Goal: Use online tool/utility: Utilize a website feature to perform a specific function

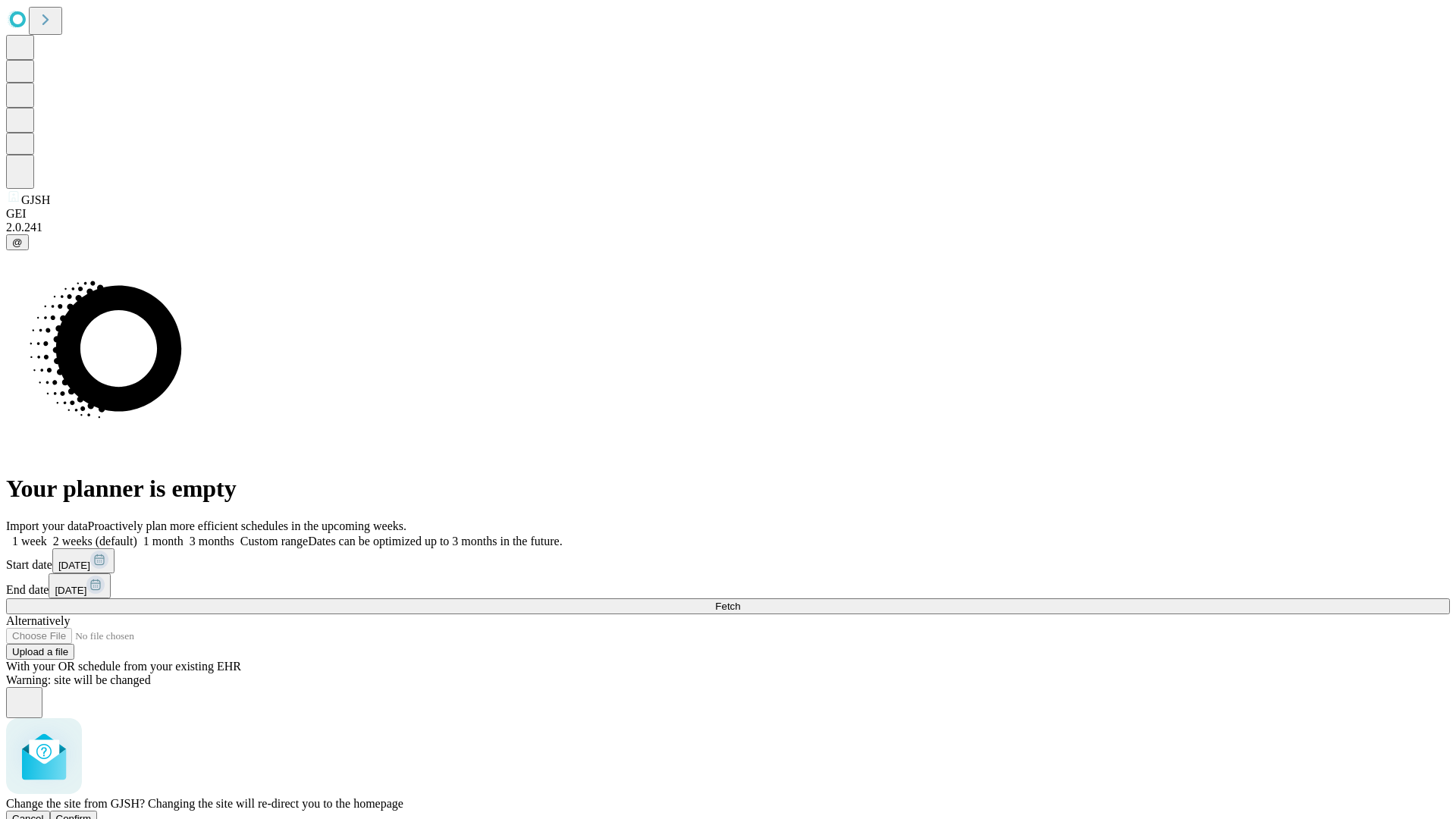
click at [92, 813] on span "Confirm" at bounding box center [74, 818] width 36 height 12
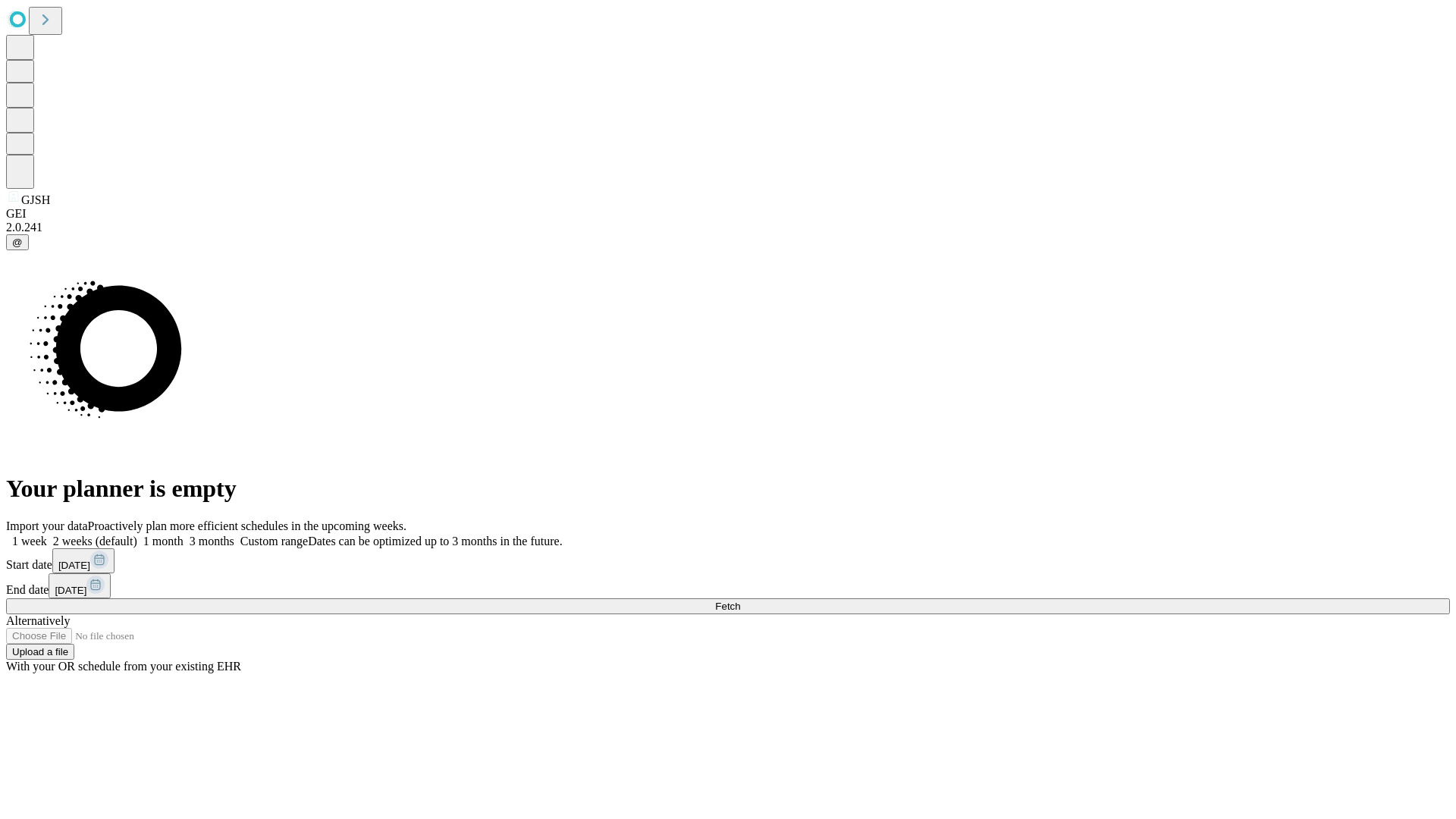
click at [184, 535] on label "1 month" at bounding box center [161, 541] width 47 height 13
click at [740, 601] on span "Fetch" at bounding box center [728, 606] width 25 height 12
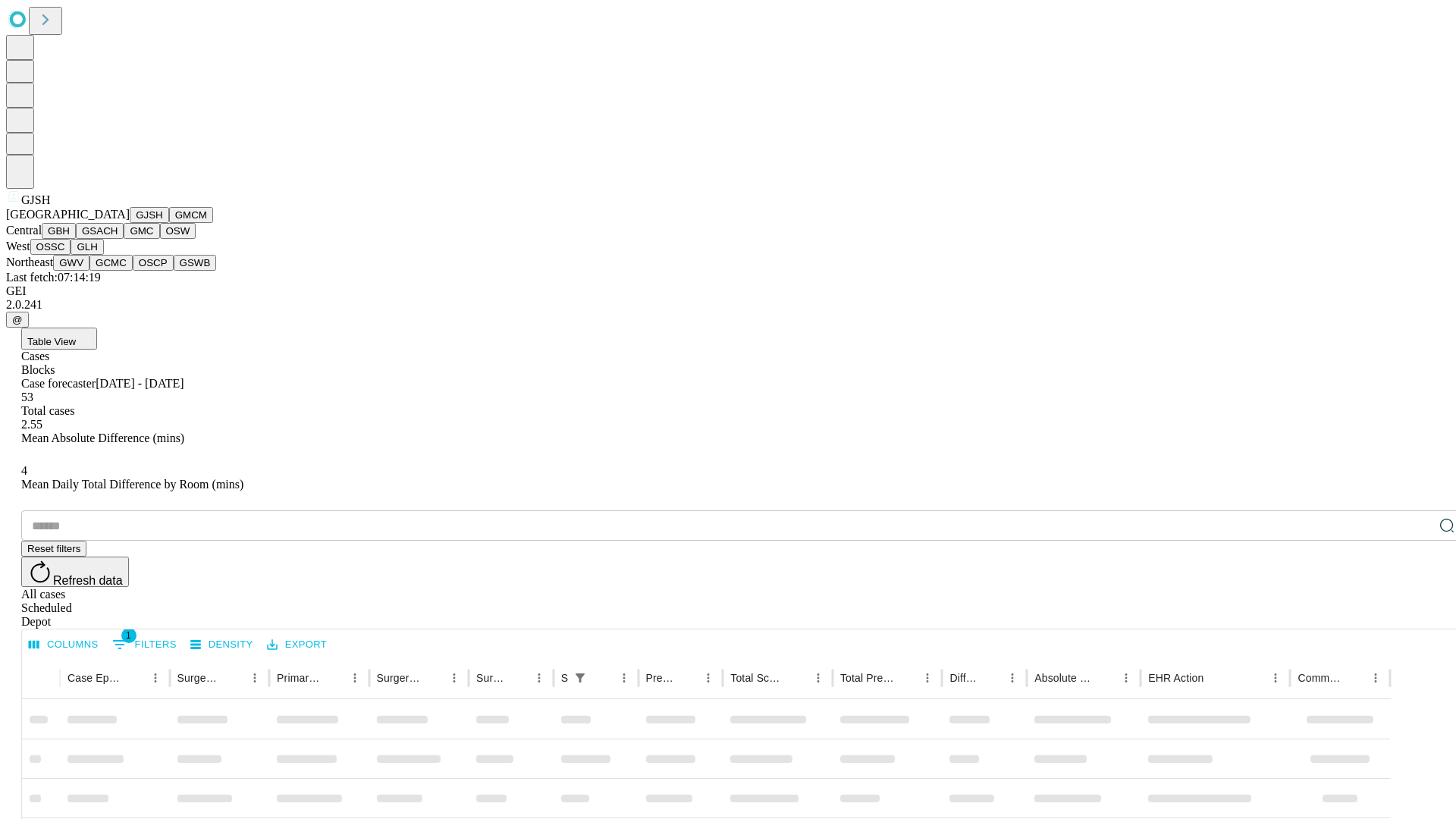
click at [170, 223] on button "GMCM" at bounding box center [191, 215] width 44 height 16
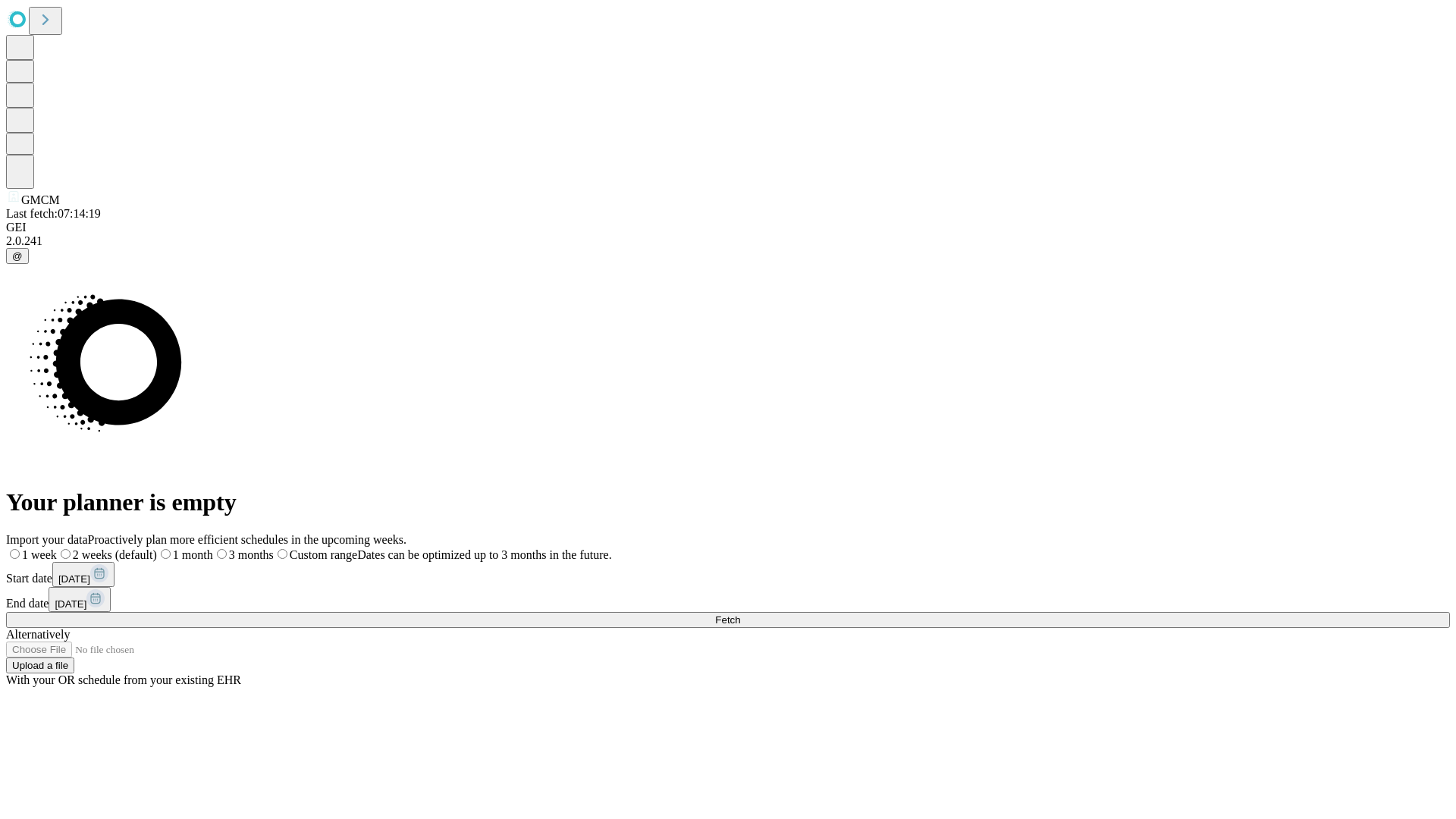
click at [740, 614] on span "Fetch" at bounding box center [728, 620] width 25 height 12
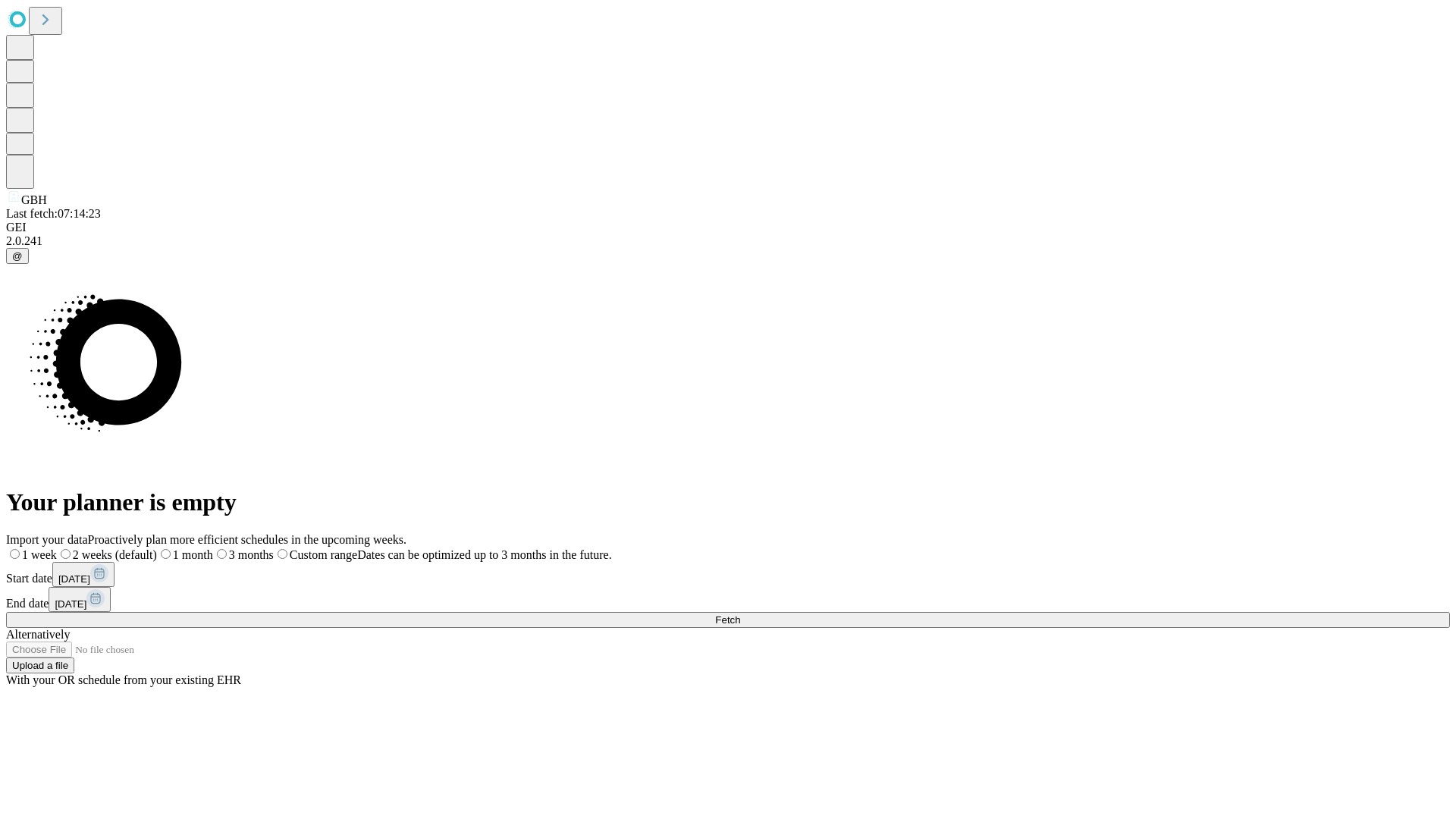
click at [214, 548] on label "1 month" at bounding box center [185, 554] width 57 height 13
click at [740, 614] on span "Fetch" at bounding box center [728, 620] width 25 height 12
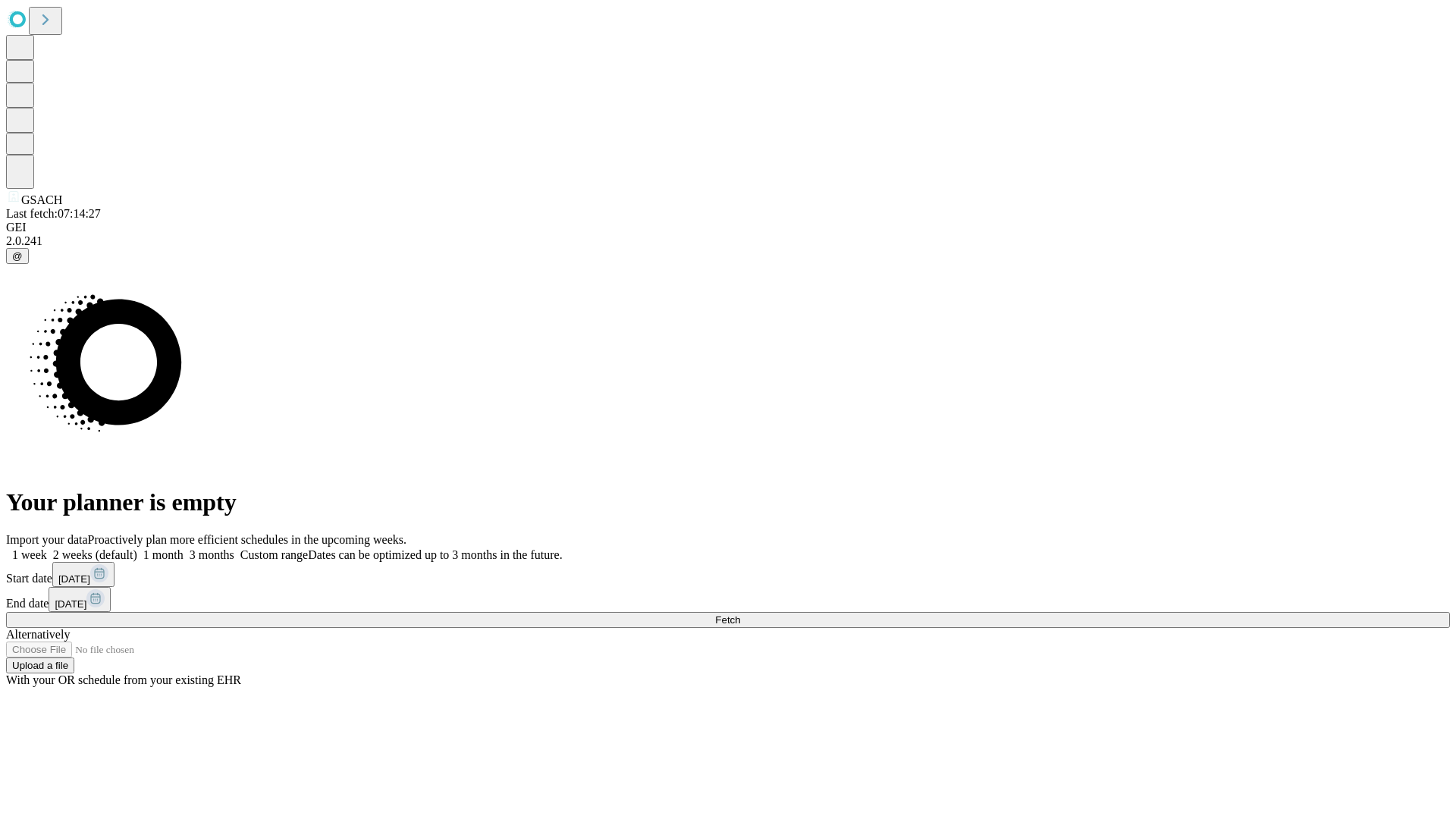
click at [184, 548] on label "1 month" at bounding box center [161, 554] width 47 height 13
click at [740, 614] on span "Fetch" at bounding box center [728, 620] width 25 height 12
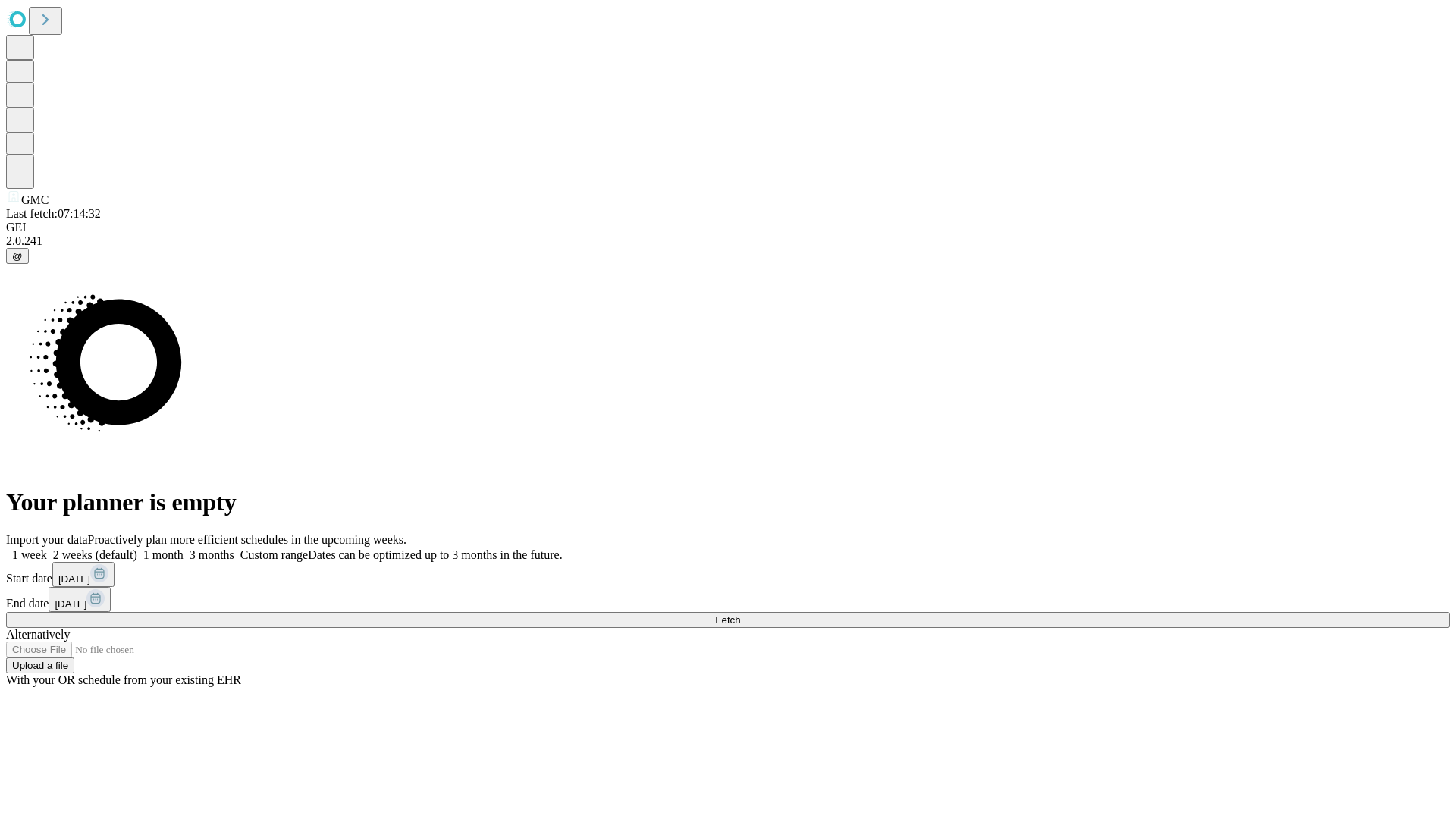
click at [184, 548] on label "1 month" at bounding box center [161, 554] width 47 height 13
click at [740, 614] on span "Fetch" at bounding box center [728, 620] width 25 height 12
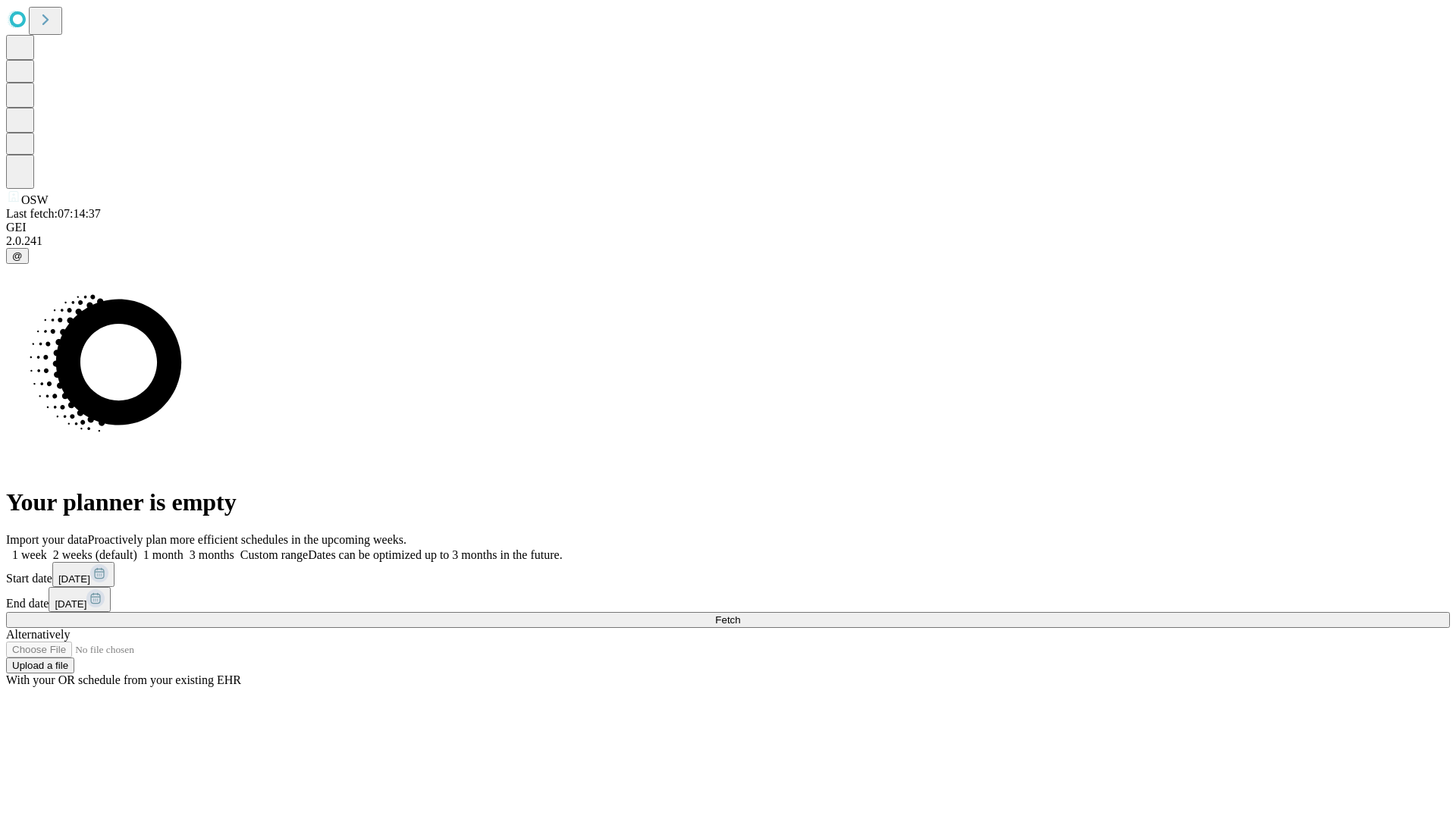
click at [740, 614] on span "Fetch" at bounding box center [728, 620] width 25 height 12
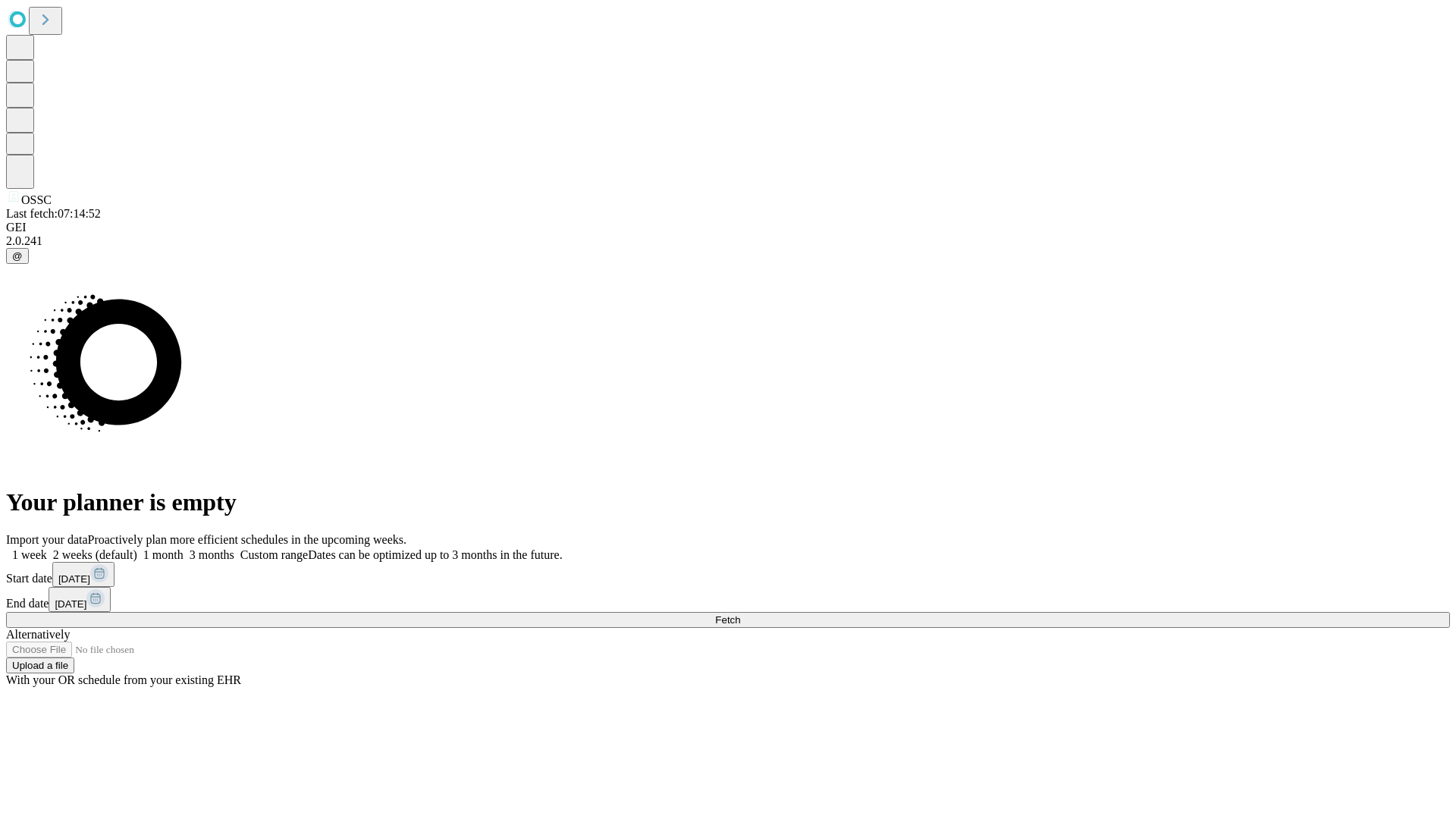
click at [184, 548] on label "1 month" at bounding box center [161, 554] width 47 height 13
click at [740, 614] on span "Fetch" at bounding box center [728, 620] width 25 height 12
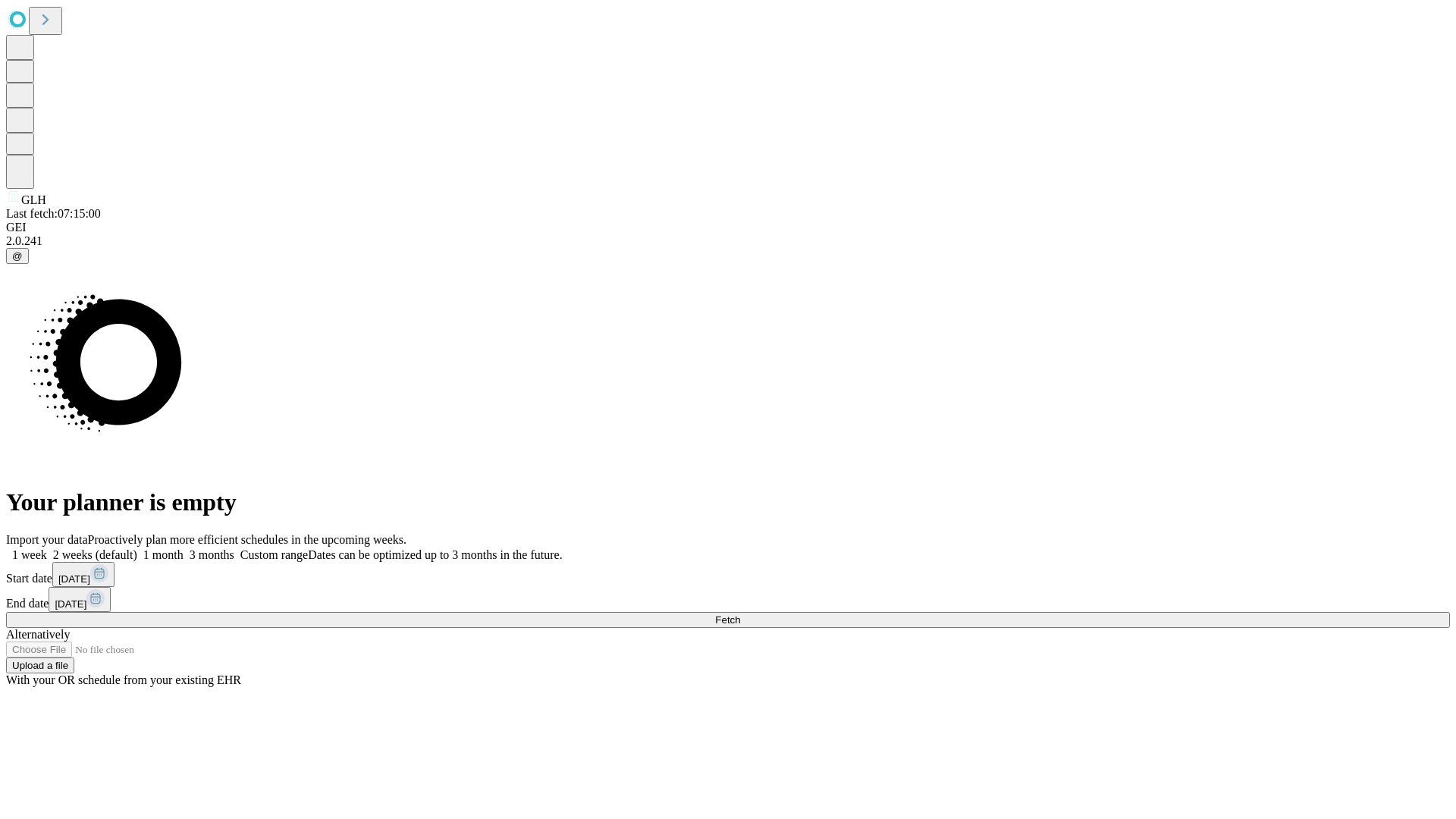
click at [184, 548] on label "1 month" at bounding box center [161, 554] width 47 height 13
click at [740, 614] on span "Fetch" at bounding box center [728, 620] width 25 height 12
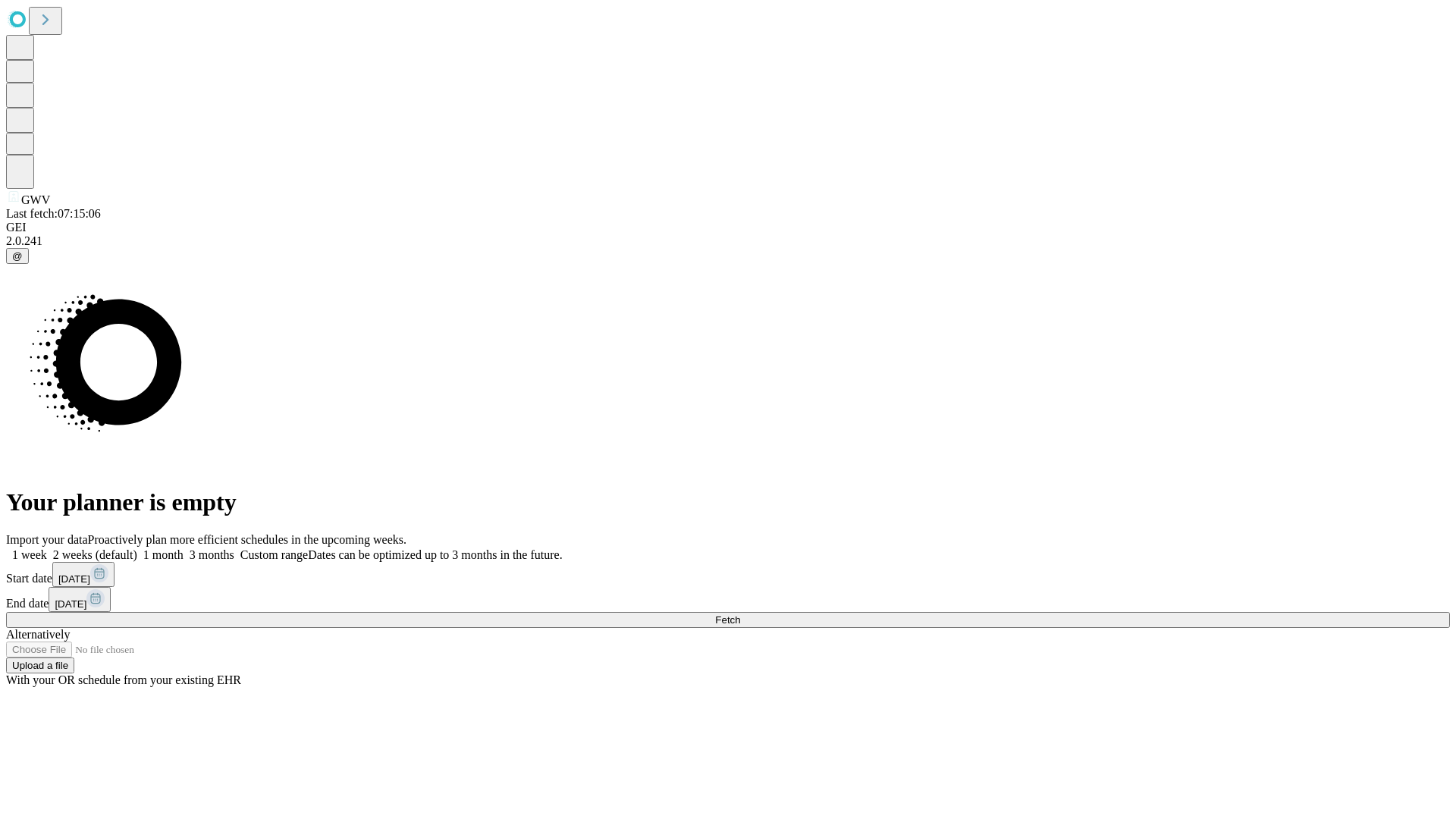
click at [184, 548] on label "1 month" at bounding box center [161, 554] width 47 height 13
click at [740, 614] on span "Fetch" at bounding box center [728, 620] width 25 height 12
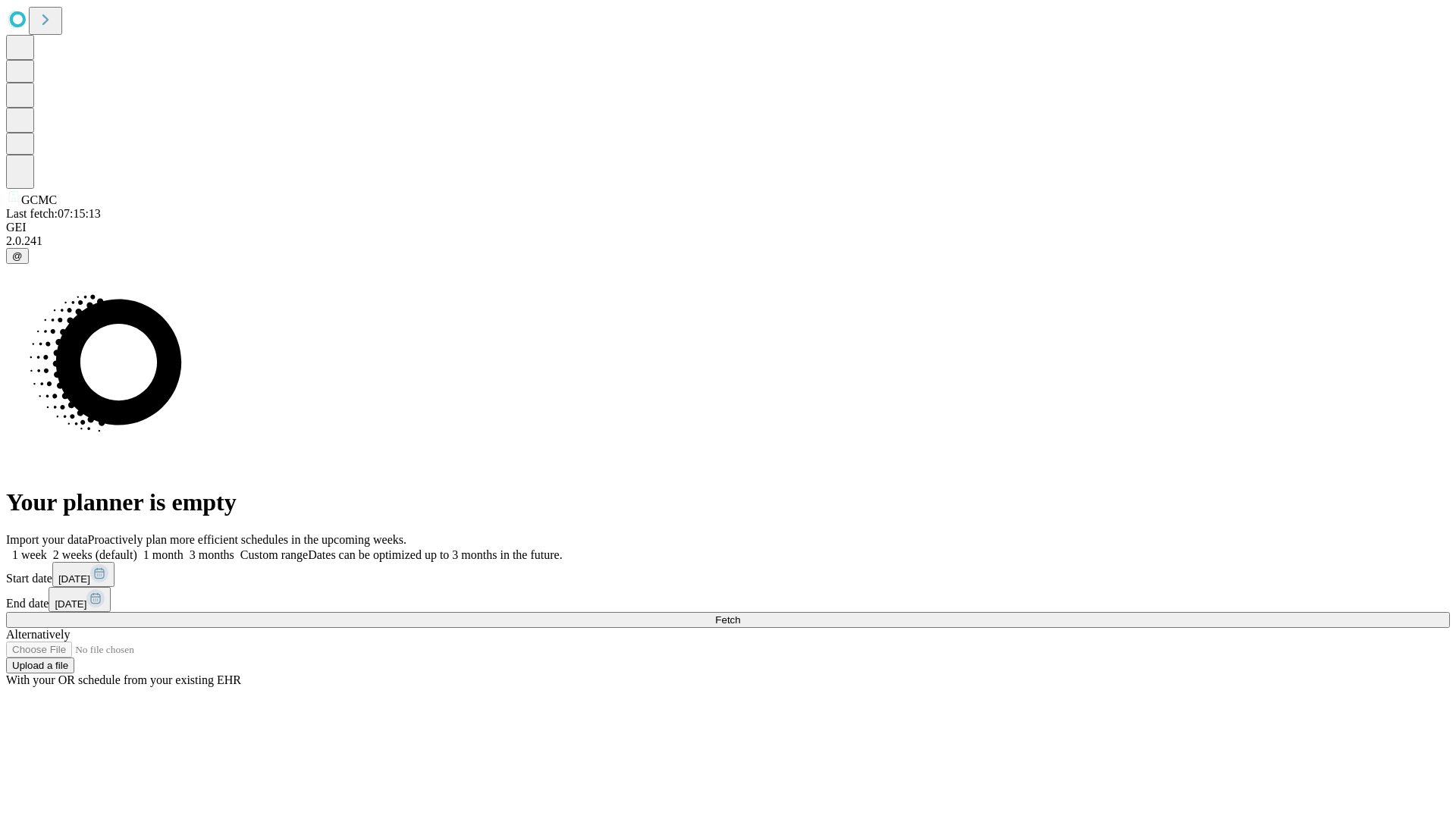
click at [740, 614] on span "Fetch" at bounding box center [728, 620] width 25 height 12
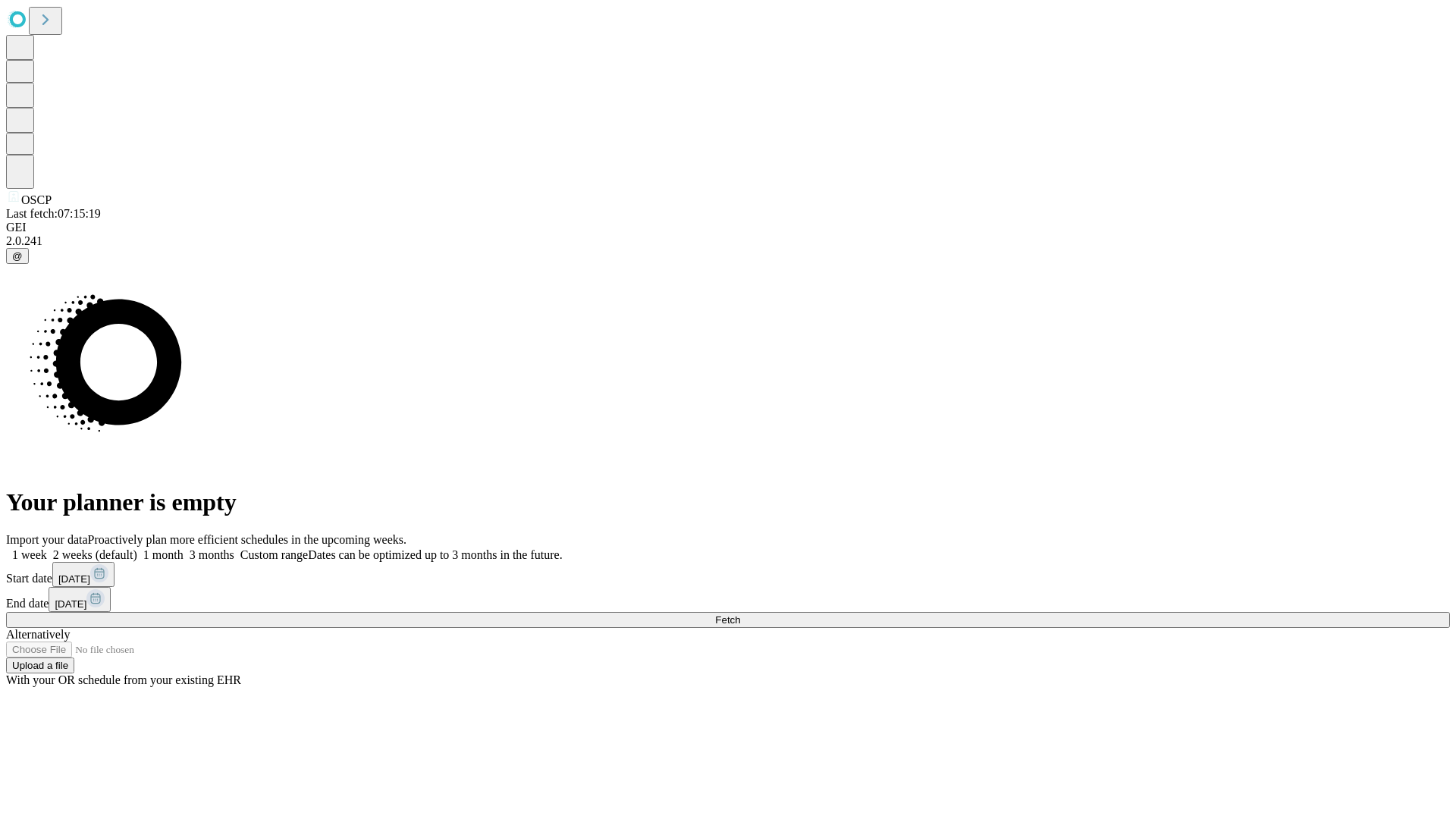
click at [184, 548] on label "1 month" at bounding box center [161, 554] width 47 height 13
click at [740, 614] on span "Fetch" at bounding box center [728, 620] width 25 height 12
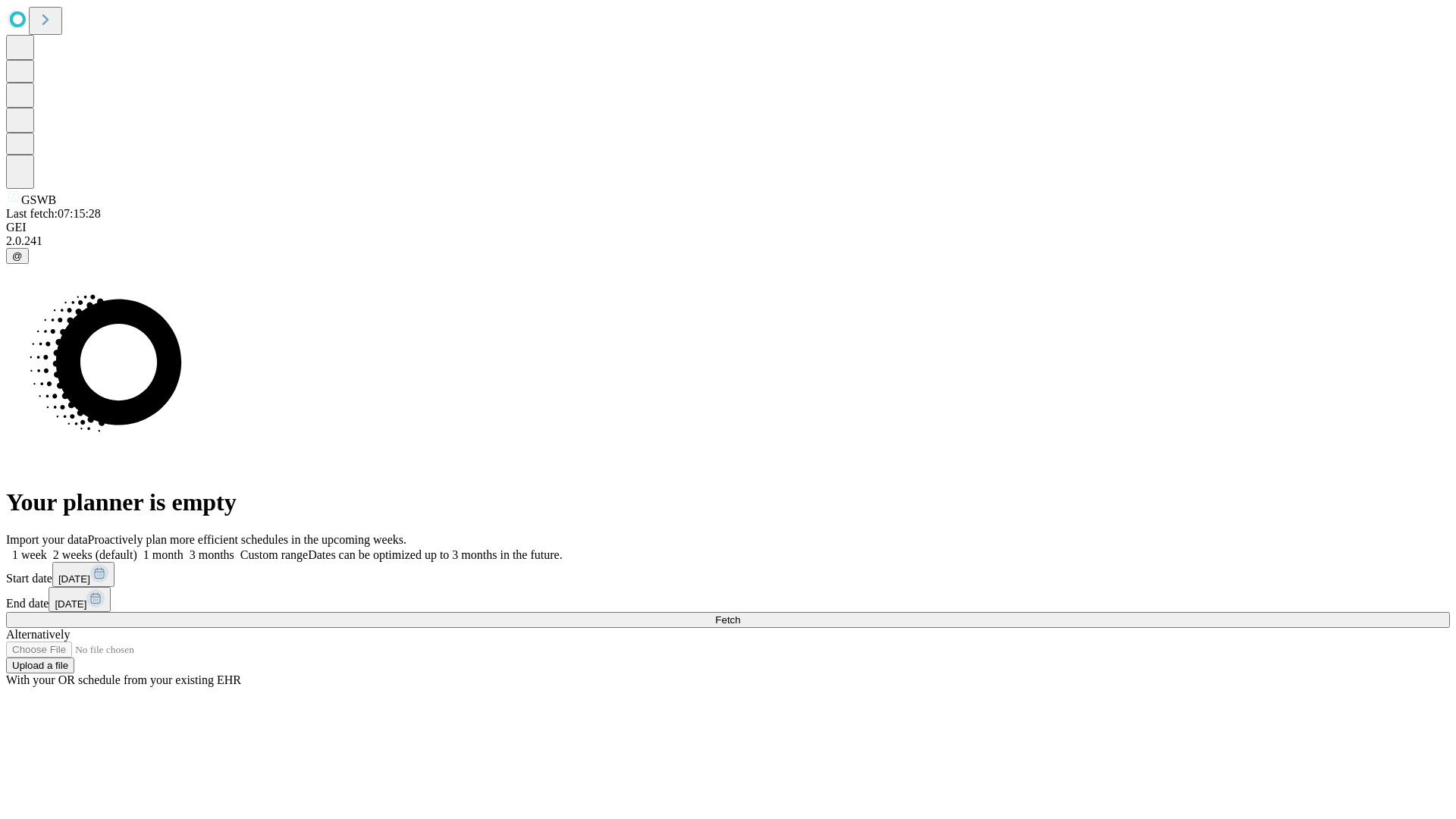
click at [184, 548] on label "1 month" at bounding box center [161, 554] width 47 height 13
click at [740, 614] on span "Fetch" at bounding box center [728, 620] width 25 height 12
